Goal: Task Accomplishment & Management: Manage account settings

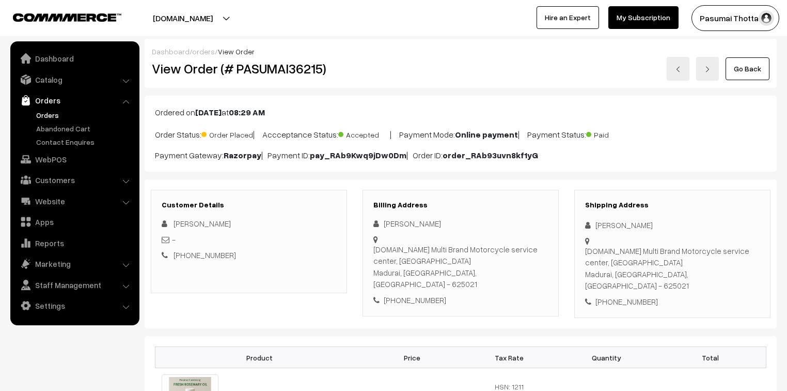
scroll to position [83, 0]
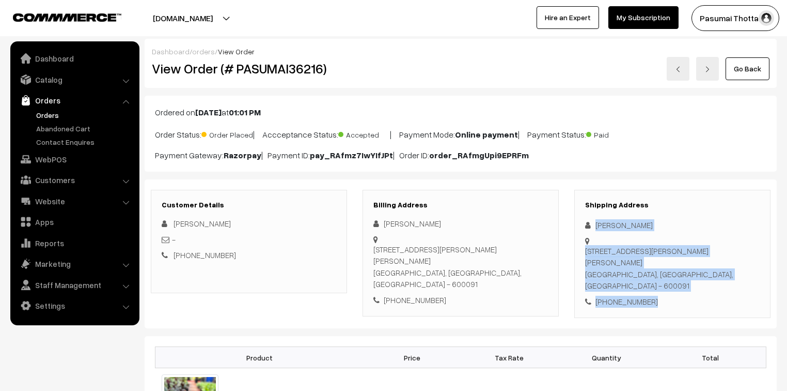
drag, startPoint x: 663, startPoint y: 300, endPoint x: 656, endPoint y: 298, distance: 7.4
click at [663, 300] on div "Shipping Address [PERSON_NAME] [STREET_ADDRESS][PERSON_NAME] [PHONE_NUMBER]" at bounding box center [673, 254] width 196 height 129
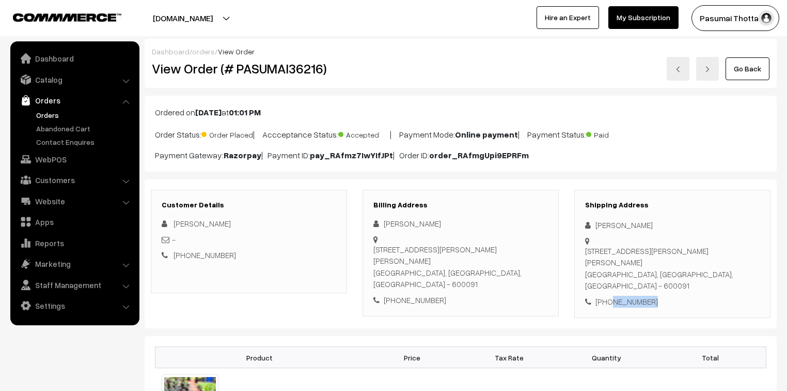
drag, startPoint x: 608, startPoint y: 291, endPoint x: 657, endPoint y: 290, distance: 49.6
click at [657, 296] on div "+91 9841037575" at bounding box center [672, 302] width 175 height 12
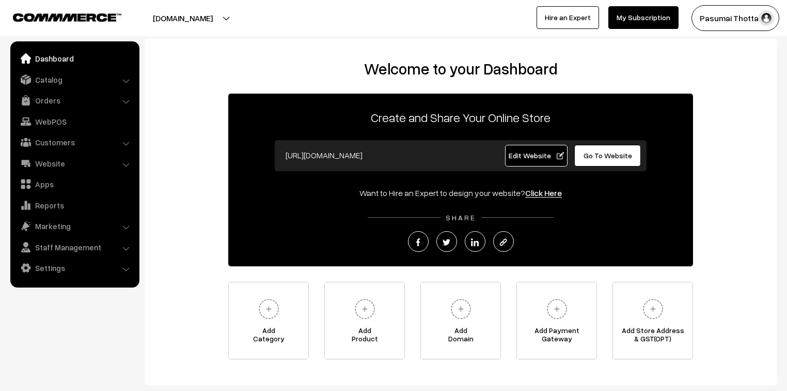
click at [41, 103] on link "Orders" at bounding box center [74, 100] width 123 height 19
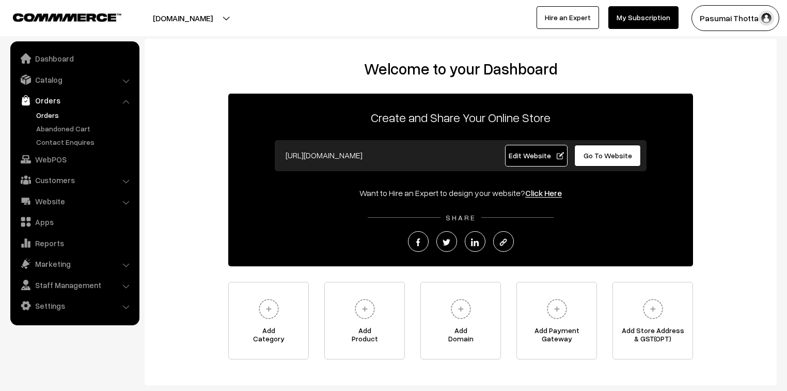
click at [47, 113] on link "Orders" at bounding box center [85, 115] width 102 height 11
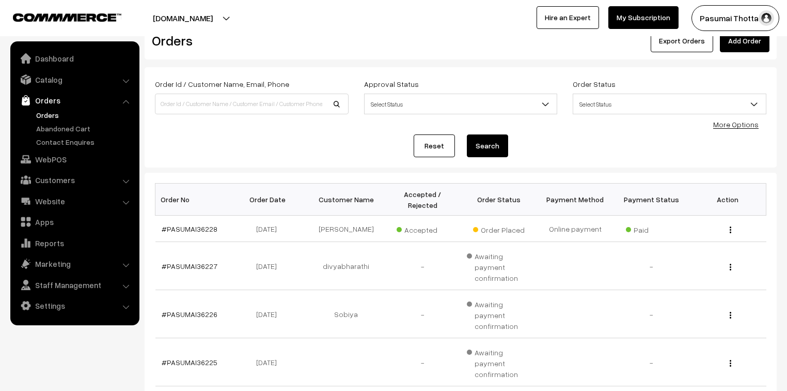
scroll to position [41, 0]
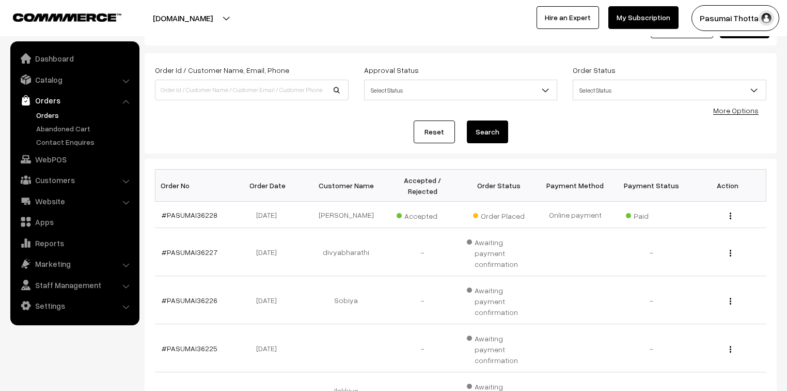
click at [740, 111] on link "More Options" at bounding box center [736, 110] width 45 height 9
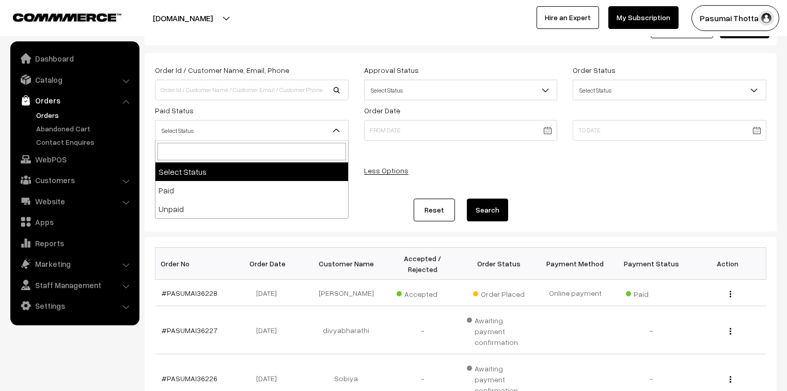
drag, startPoint x: 289, startPoint y: 122, endPoint x: 283, endPoint y: 133, distance: 12.1
click at [289, 122] on span "Select Status" at bounding box center [252, 130] width 193 height 18
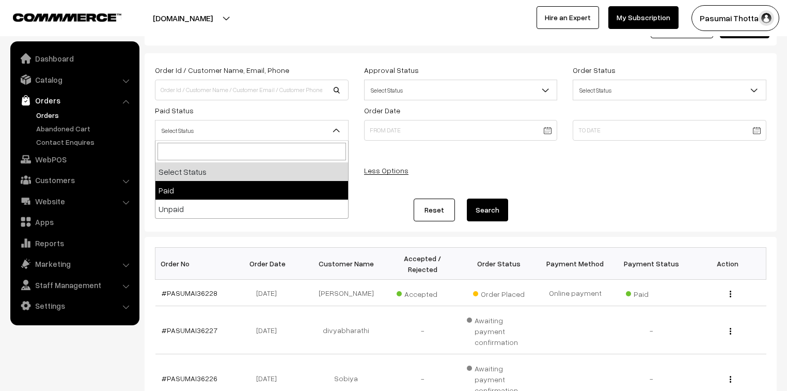
select select "1"
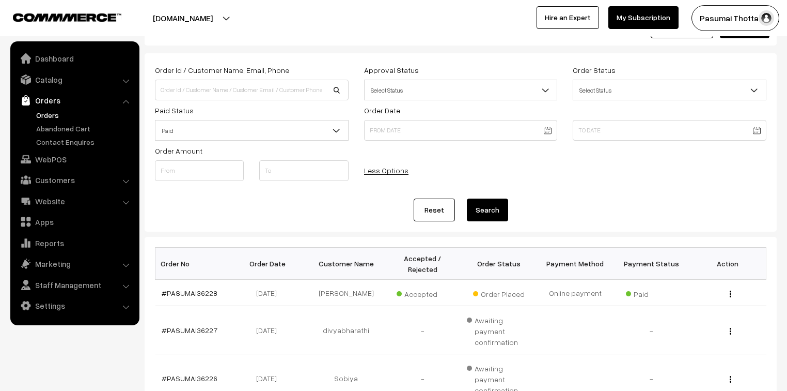
click at [473, 214] on button "Search" at bounding box center [487, 209] width 41 height 23
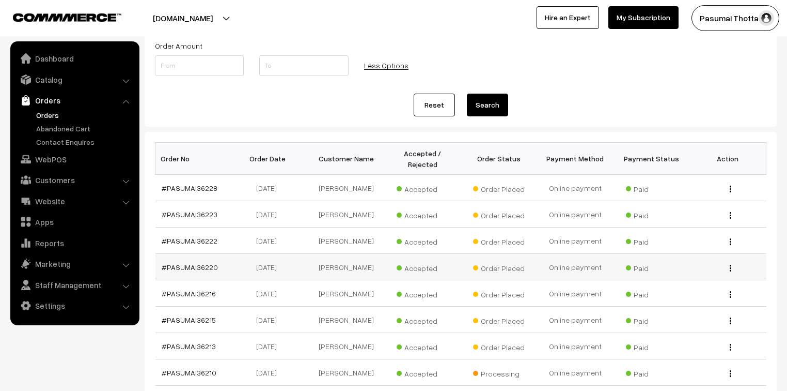
scroll to position [289, 0]
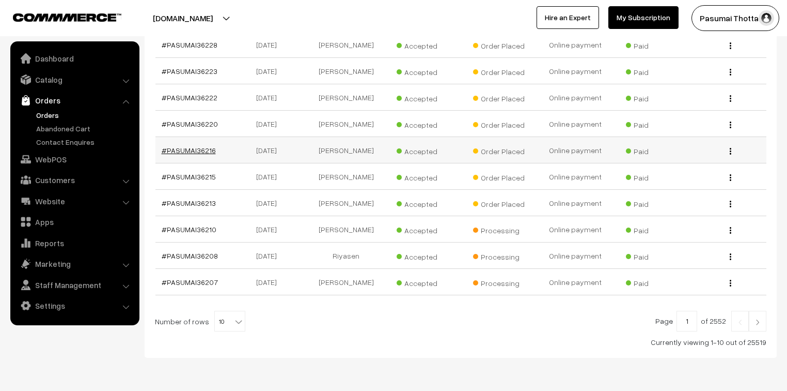
drag, startPoint x: 198, startPoint y: 133, endPoint x: 191, endPoint y: 141, distance: 10.2
drag, startPoint x: 207, startPoint y: 117, endPoint x: 191, endPoint y: 114, distance: 16.3
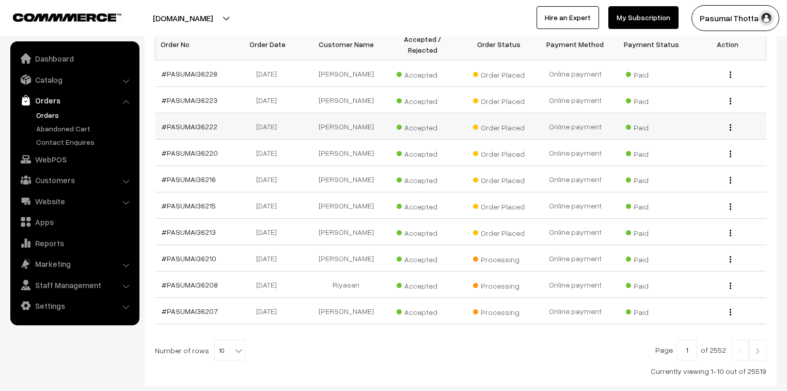
scroll to position [248, 0]
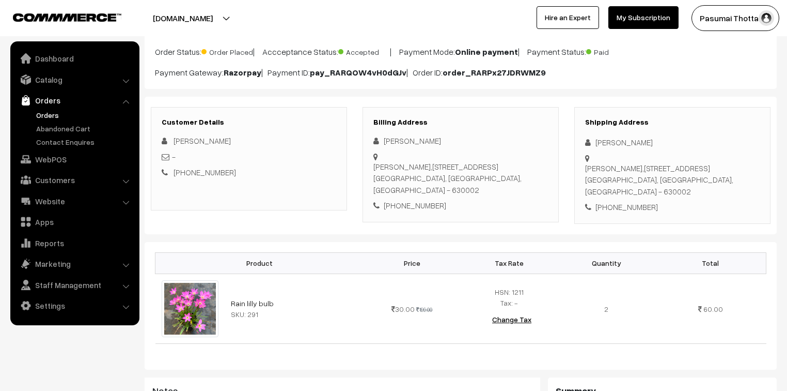
scroll to position [83, 0]
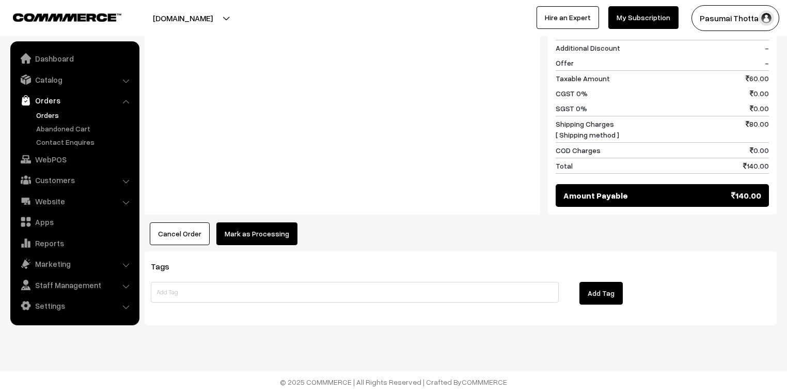
click at [277, 234] on button "Mark as Processing" at bounding box center [256, 233] width 81 height 23
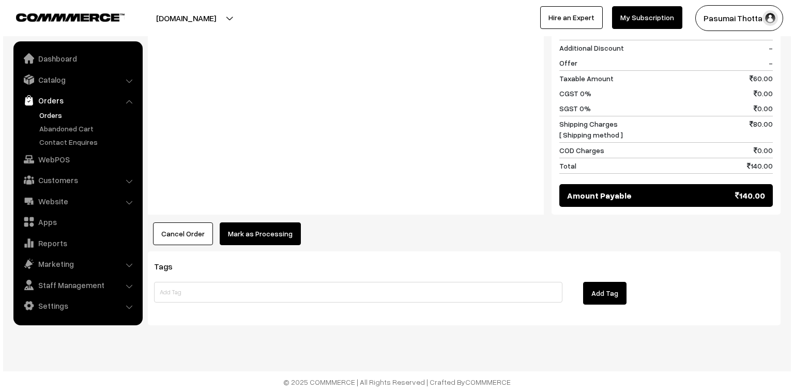
scroll to position [477, 0]
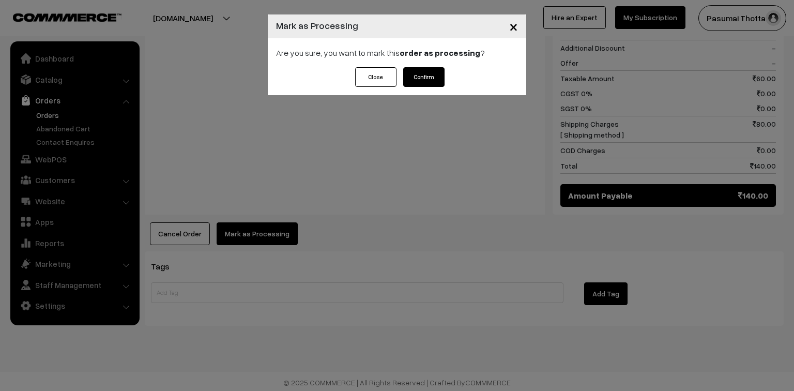
click at [429, 80] on button "Confirm" at bounding box center [423, 77] width 41 height 20
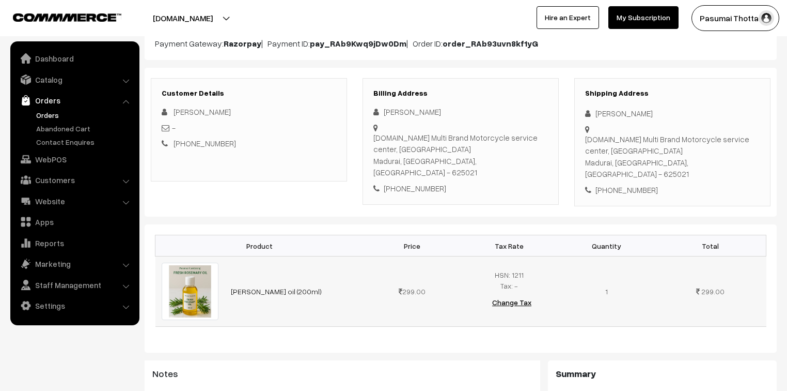
scroll to position [124, 0]
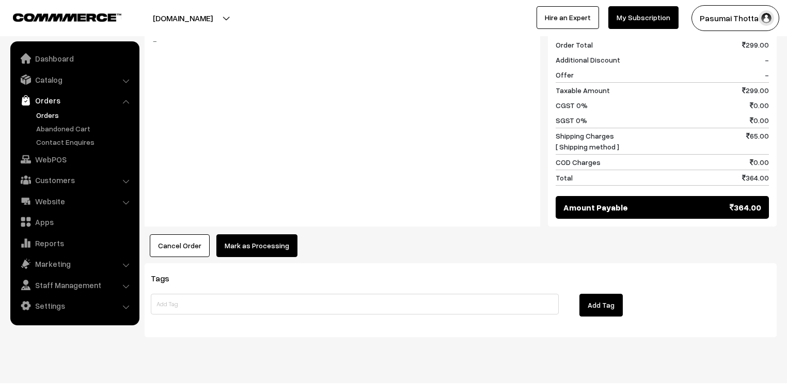
click at [251, 234] on button "Mark as Processing" at bounding box center [256, 245] width 81 height 23
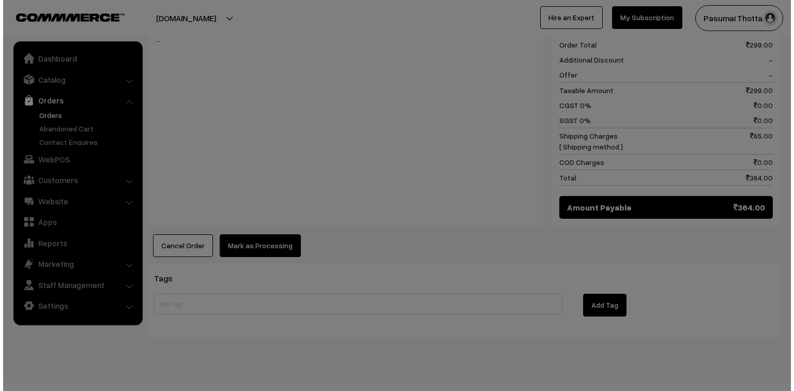
scroll to position [462, 0]
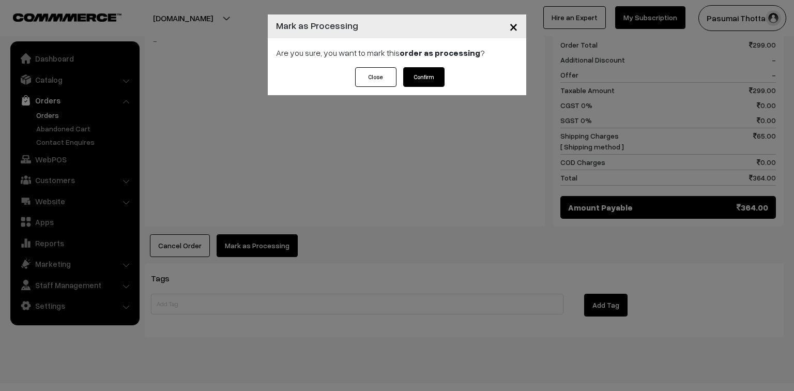
click at [435, 81] on button "Confirm" at bounding box center [423, 77] width 41 height 20
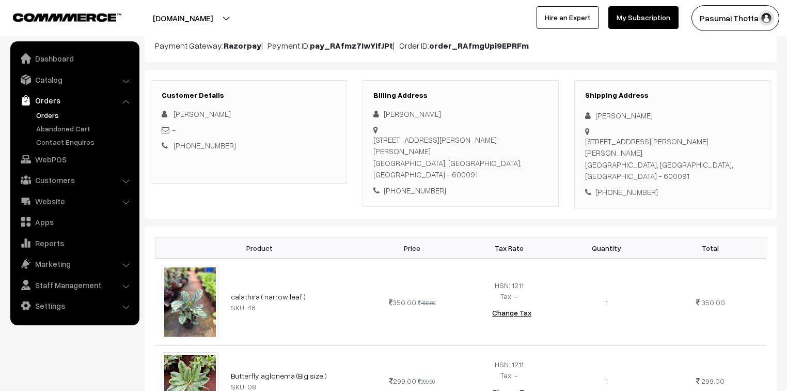
scroll to position [124, 0]
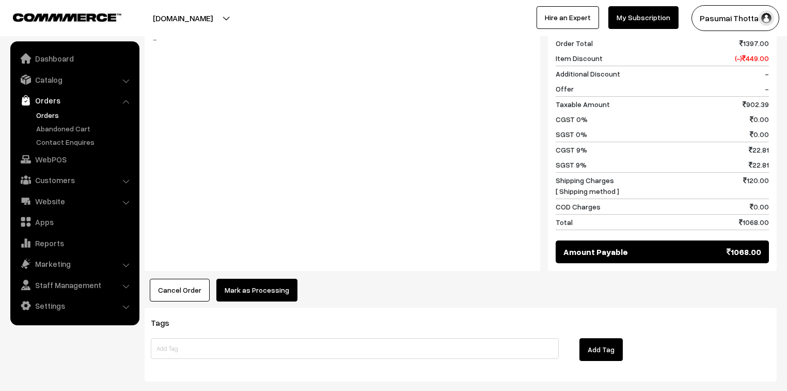
click at [256, 278] on button "Mark as Processing" at bounding box center [256, 289] width 81 height 23
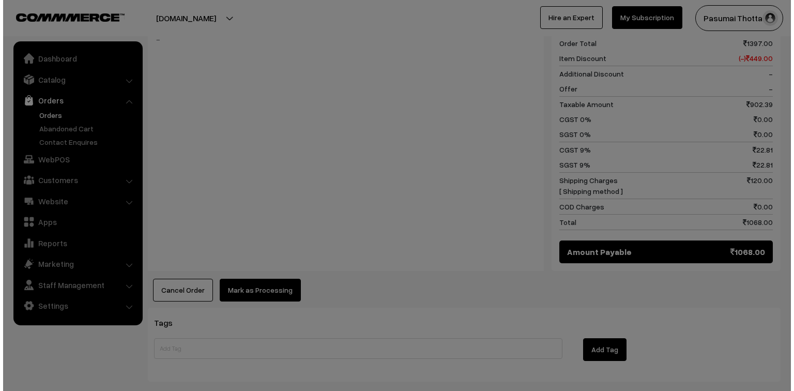
scroll to position [622, 0]
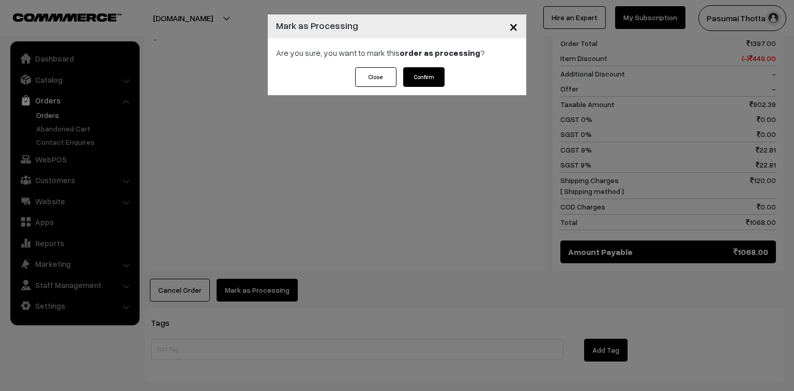
click at [430, 85] on button "Confirm" at bounding box center [423, 77] width 41 height 20
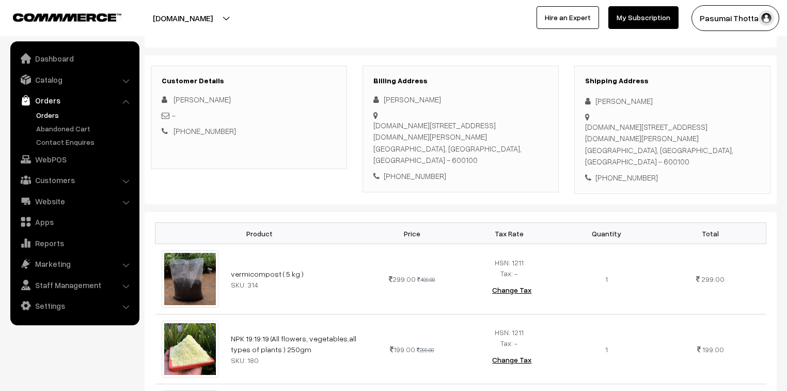
scroll to position [165, 0]
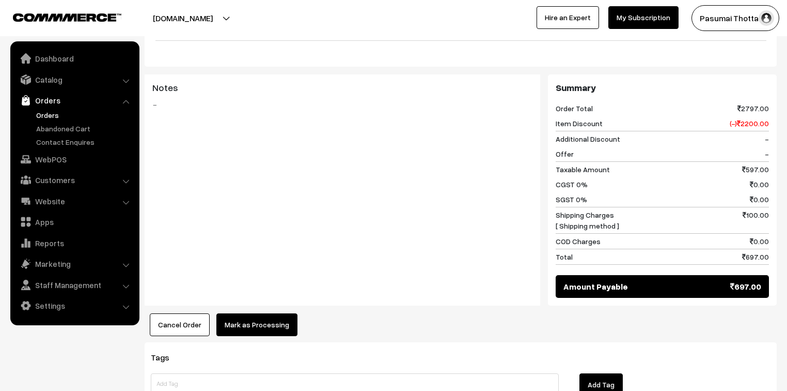
click at [274, 313] on button "Mark as Processing" at bounding box center [256, 324] width 81 height 23
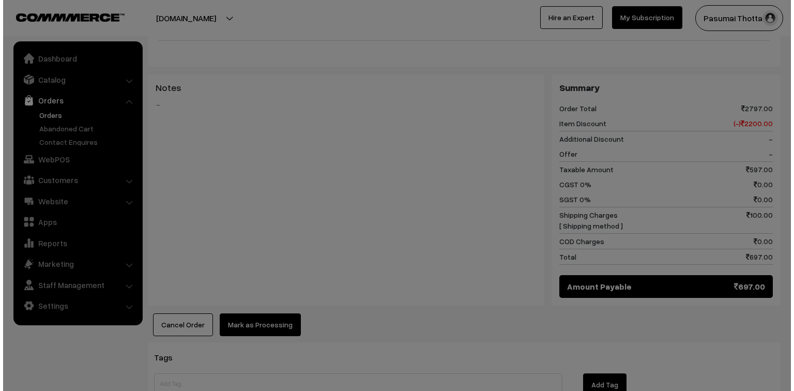
scroll to position [538, 0]
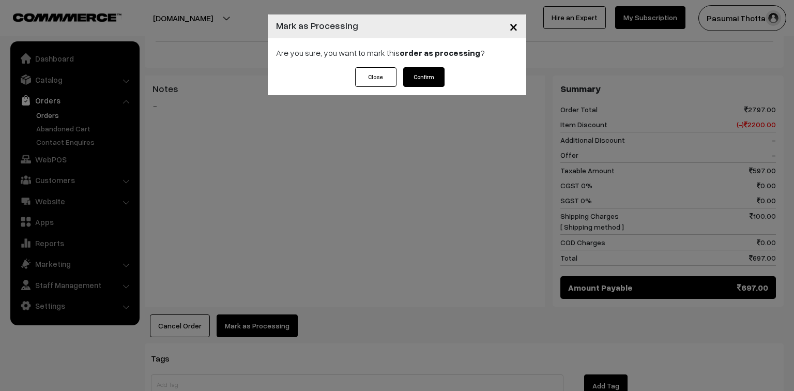
click at [424, 70] on button "Confirm" at bounding box center [423, 77] width 41 height 20
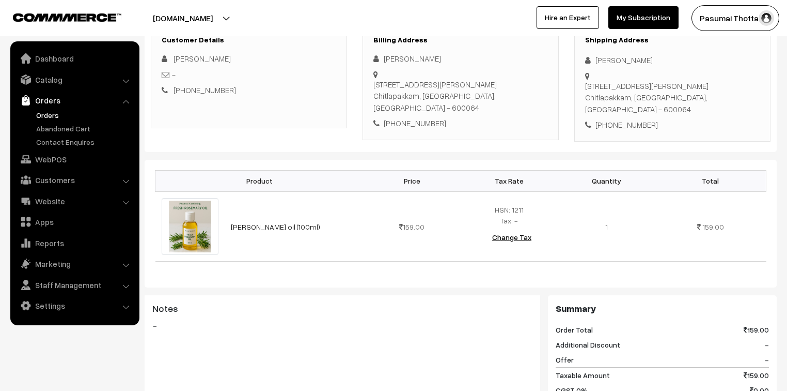
scroll to position [124, 0]
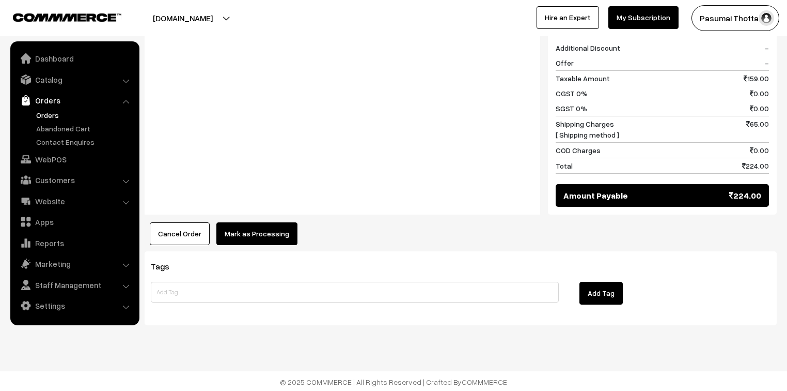
click at [267, 235] on button "Mark as Processing" at bounding box center [256, 233] width 81 height 23
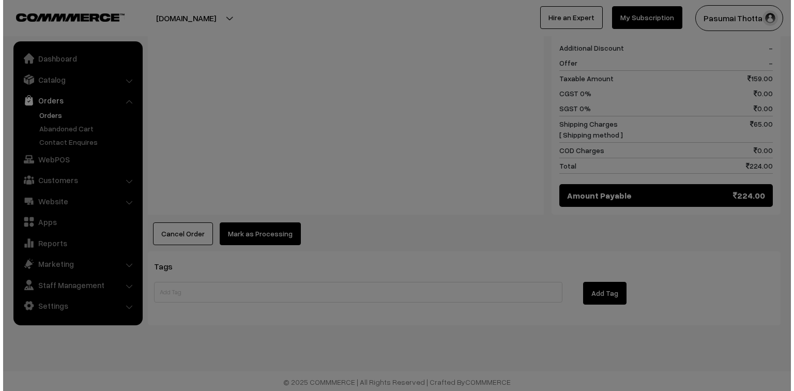
scroll to position [462, 0]
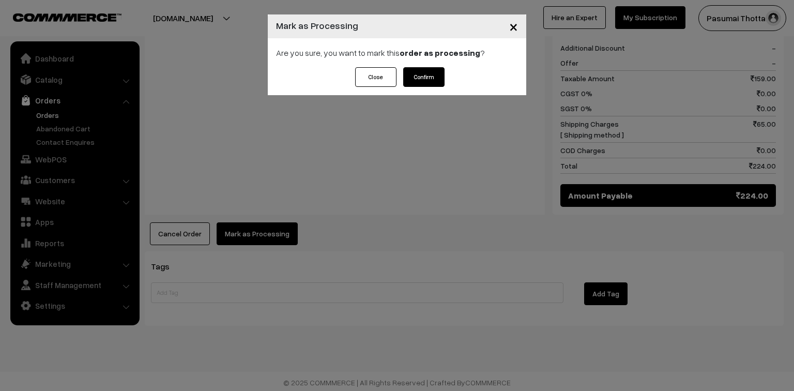
click at [401, 85] on div "Close Confirm" at bounding box center [397, 77] width 95 height 20
click at [413, 80] on button "Confirm" at bounding box center [423, 77] width 41 height 20
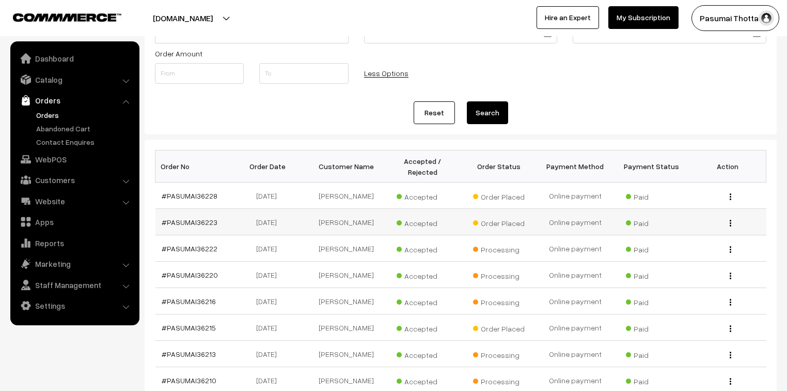
scroll to position [124, 0]
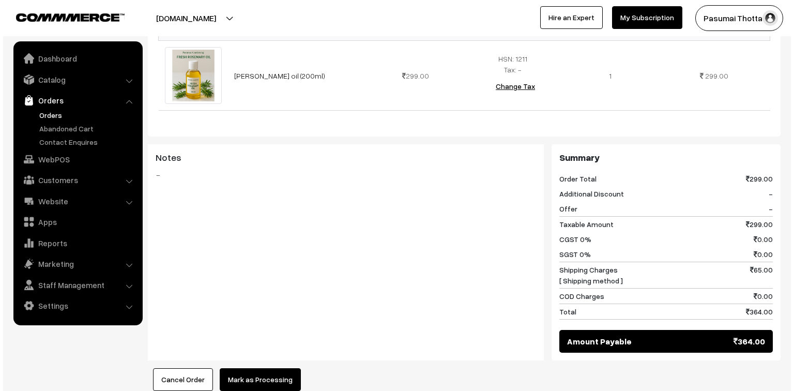
scroll to position [331, 0]
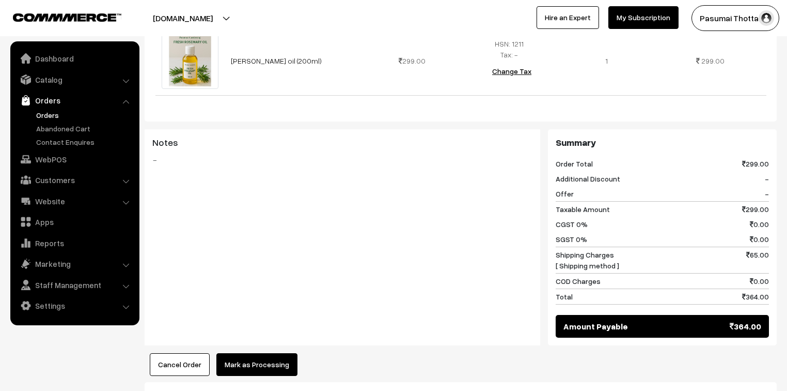
click at [277, 368] on button "Mark as Processing" at bounding box center [256, 364] width 81 height 23
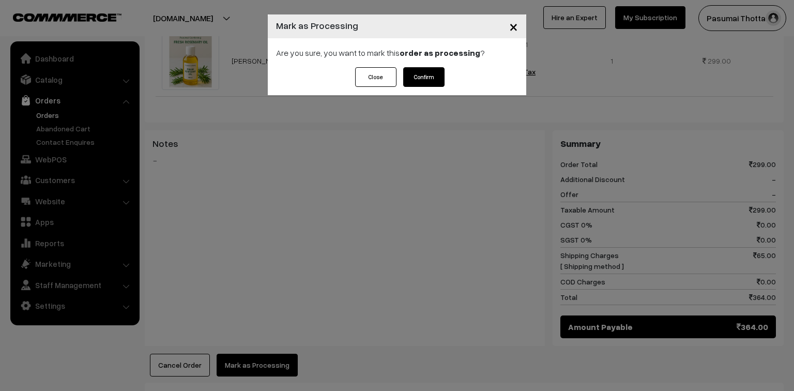
click at [436, 71] on button "Confirm" at bounding box center [423, 77] width 41 height 20
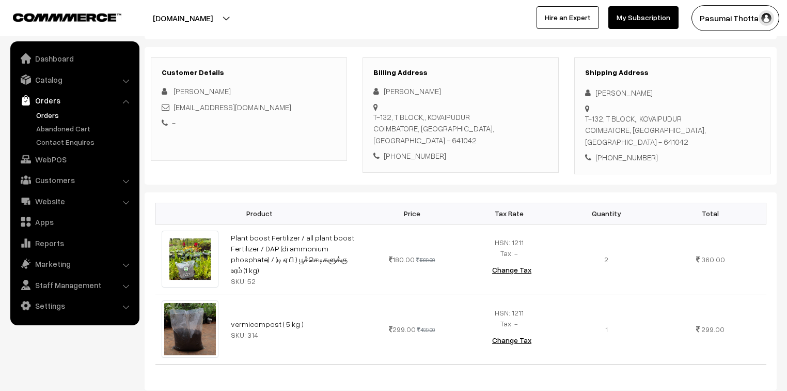
scroll to position [83, 0]
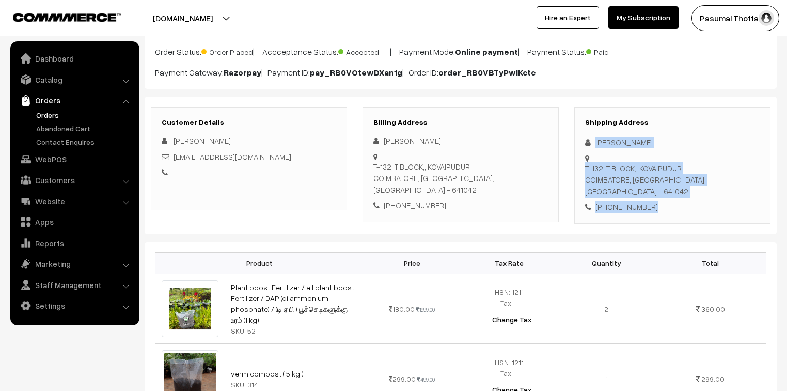
drag, startPoint x: 597, startPoint y: 140, endPoint x: 658, endPoint y: 184, distance: 76.2
click at [658, 184] on div "Shipping Address komala devi T-132, T BLOCK,, KOVAIPUDUR COIMBATORE, Tamil Nadu…" at bounding box center [673, 165] width 196 height 117
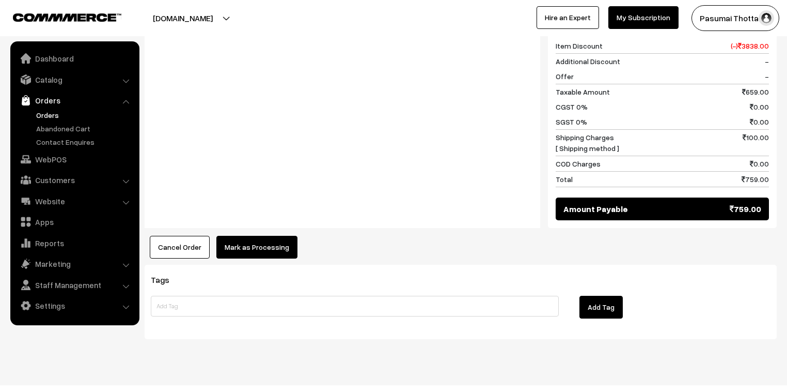
click at [274, 236] on button "Mark as Processing" at bounding box center [256, 247] width 81 height 23
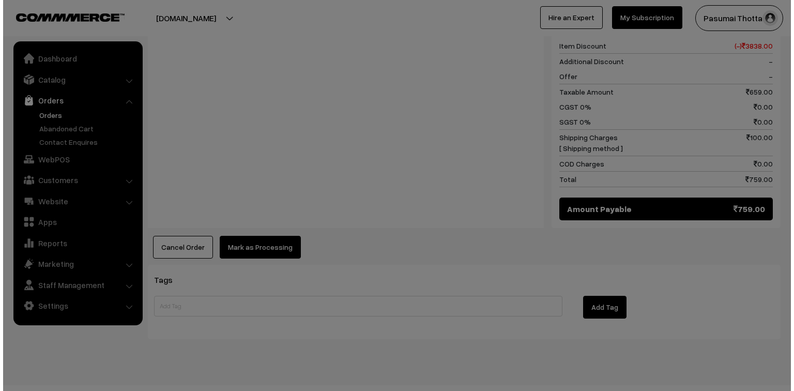
scroll to position [535, 0]
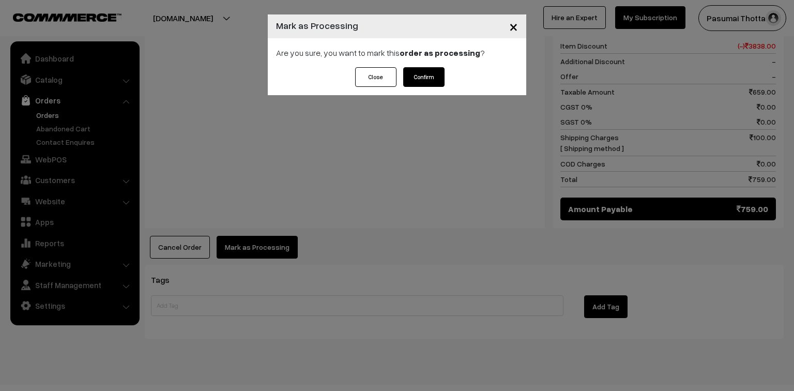
click at [434, 83] on button "Confirm" at bounding box center [423, 77] width 41 height 20
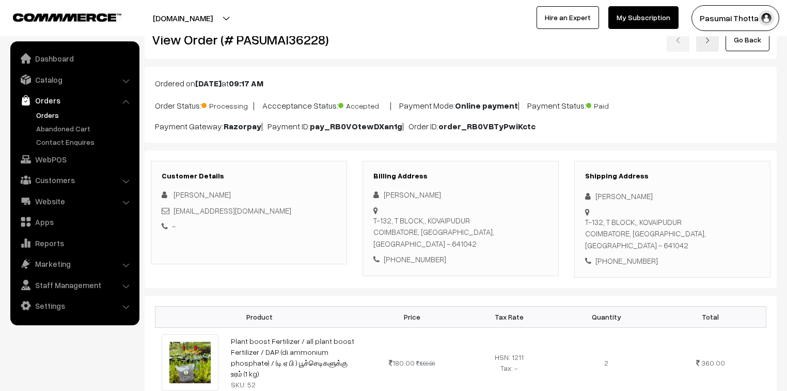
scroll to position [41, 0]
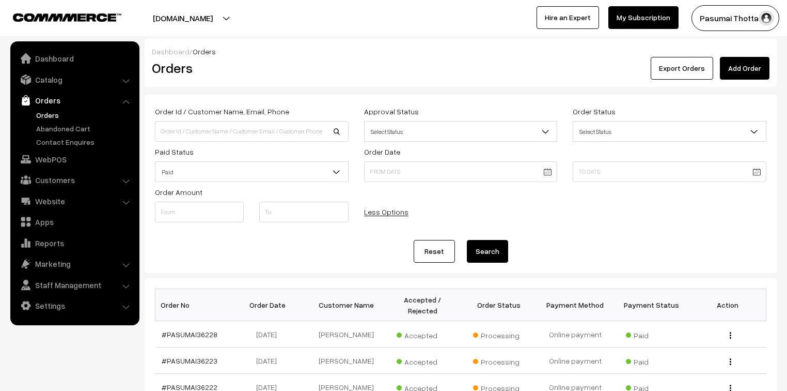
scroll to position [124, 0]
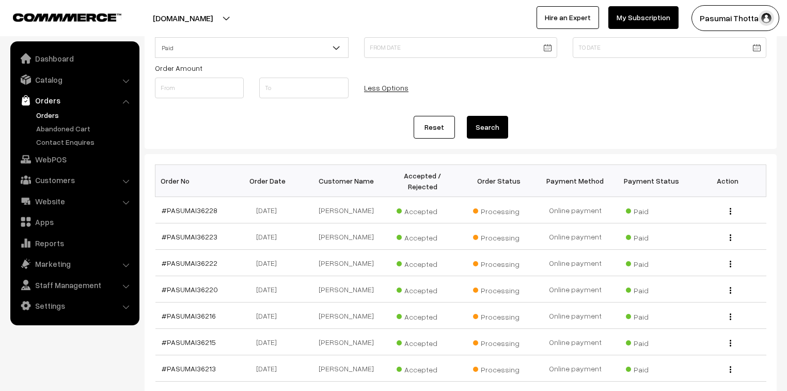
click at [82, 111] on link "Orders" at bounding box center [85, 115] width 102 height 11
